Goal: Task Accomplishment & Management: Manage account settings

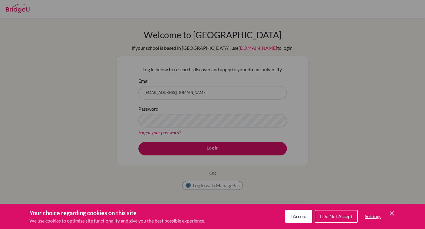
click at [298, 219] on span "I Accept" at bounding box center [298, 217] width 17 height 6
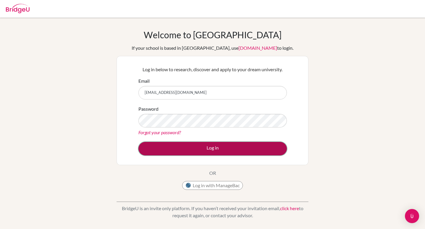
click at [194, 153] on button "Log in" at bounding box center [212, 149] width 148 height 14
